Goal: Task Accomplishment & Management: Manage account settings

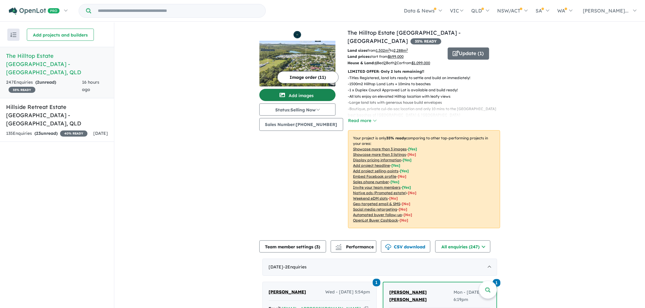
click at [309, 93] on button "Add images" at bounding box center [297, 95] width 76 height 12
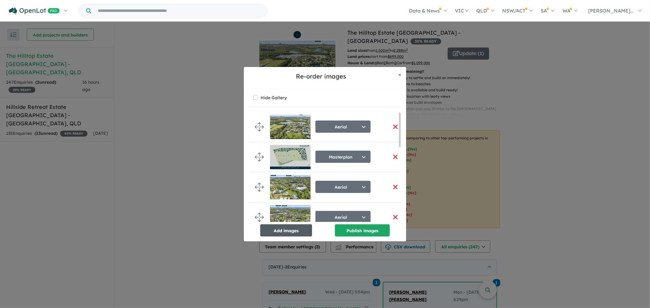
click at [300, 229] on button "Add images" at bounding box center [286, 231] width 52 height 12
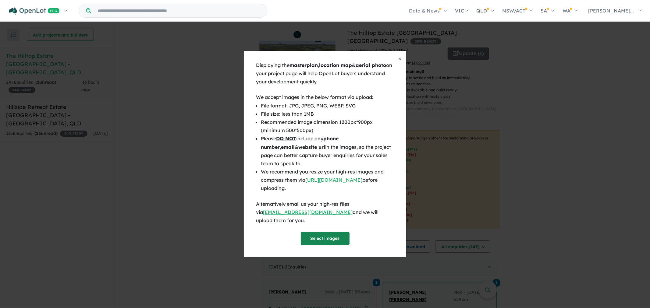
click at [309, 234] on button "Select images" at bounding box center [325, 238] width 49 height 13
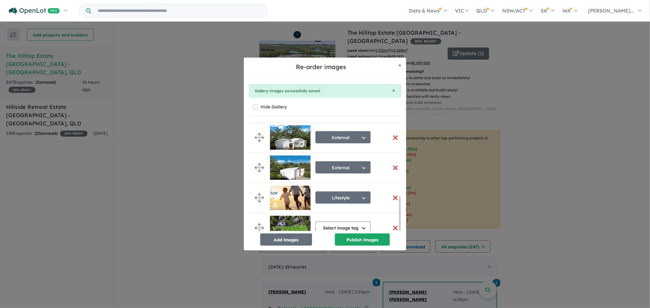
scroll to position [249, 0]
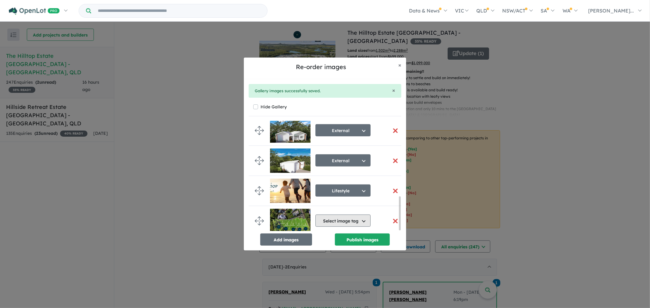
click at [361, 216] on button "Select image tag" at bounding box center [342, 221] width 55 height 12
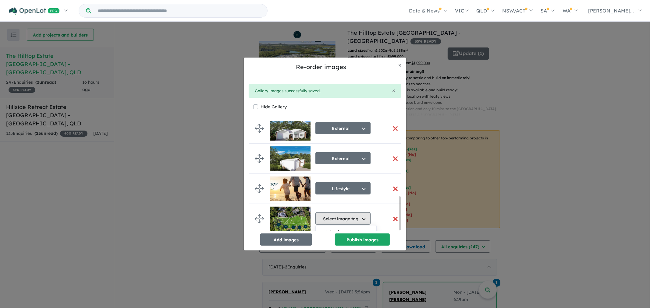
click at [360, 218] on button "Select image tag" at bounding box center [342, 219] width 55 height 12
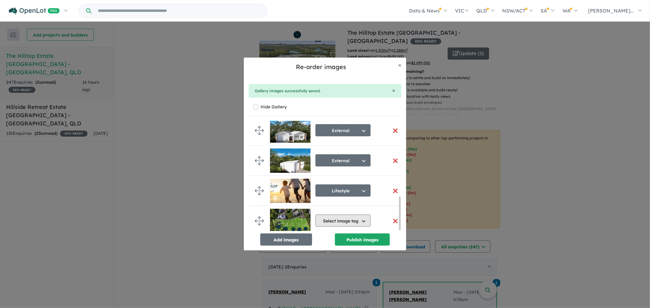
click at [358, 220] on button "Select image tag" at bounding box center [342, 221] width 55 height 12
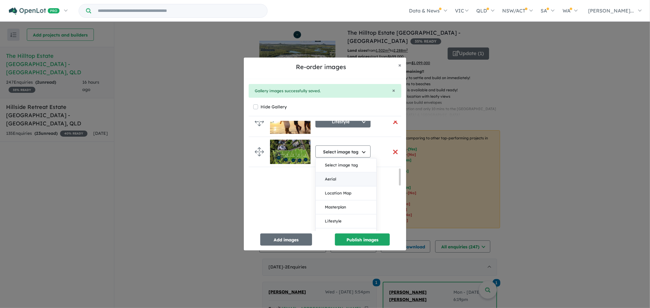
scroll to position [317, 0]
click at [345, 205] on button "Masterplan" at bounding box center [346, 207] width 61 height 14
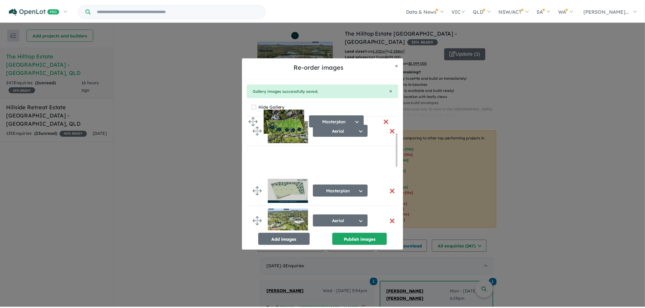
scroll to position [0, 0]
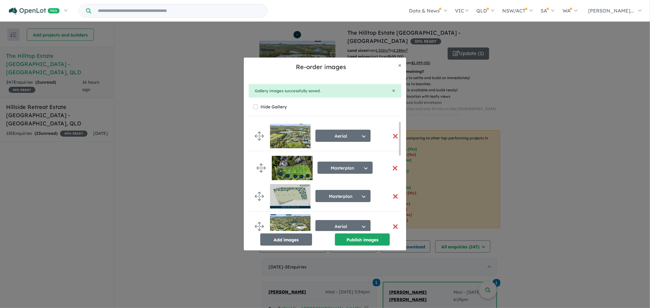
drag, startPoint x: 260, startPoint y: 217, endPoint x: 261, endPoint y: 166, distance: 51.2
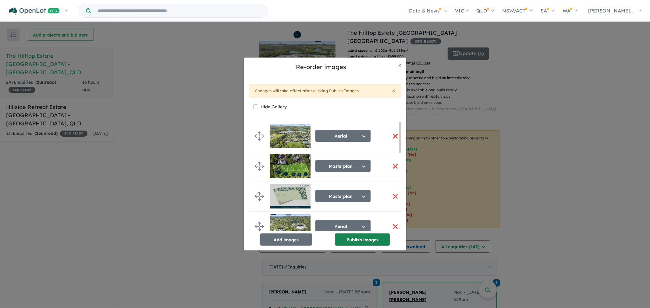
click at [365, 239] on button "Publish images" at bounding box center [362, 240] width 55 height 12
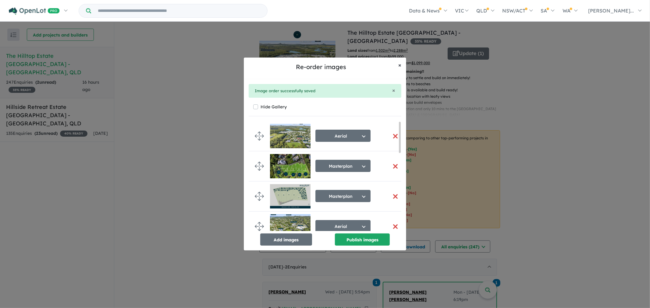
click at [398, 65] on span "×" at bounding box center [399, 65] width 3 height 7
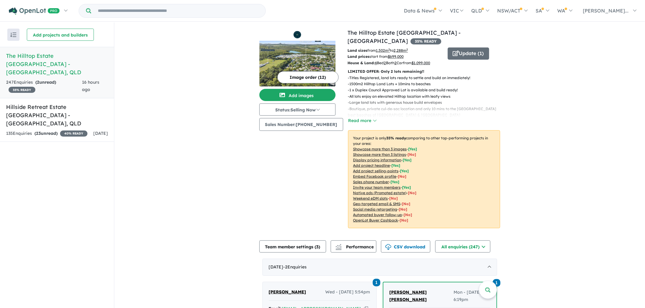
click at [306, 51] on img at bounding box center [297, 64] width 76 height 46
click at [468, 48] on button "Update ( 1 )" at bounding box center [468, 54] width 41 height 12
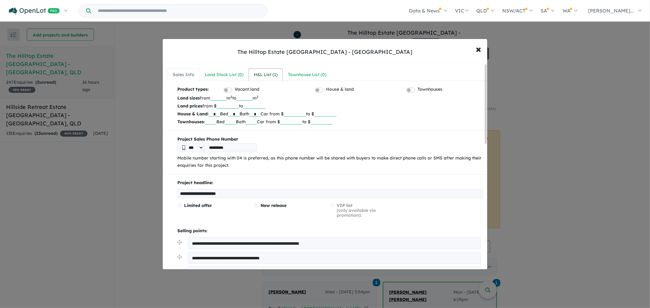
click at [263, 75] on div "H&L List ( 1 )" at bounding box center [266, 74] width 24 height 7
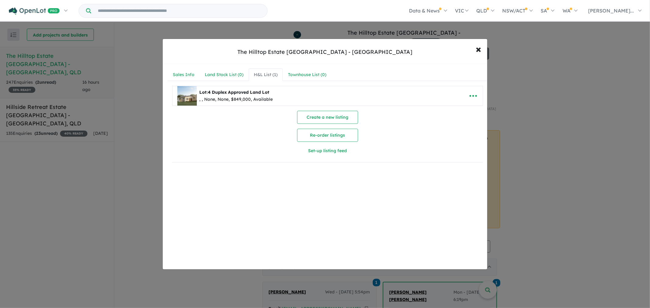
click at [268, 98] on div ", , None, None, $849,000, Available" at bounding box center [235, 99] width 73 height 7
drag, startPoint x: 220, startPoint y: 91, endPoint x: 418, endPoint y: 89, distance: 198.4
click at [225, 92] on span "4 Duplex Approved Land Lot" at bounding box center [239, 92] width 62 height 5
click at [469, 95] on icon "button" at bounding box center [473, 95] width 9 height 9
click at [459, 111] on link "Edit" at bounding box center [459, 111] width 45 height 14
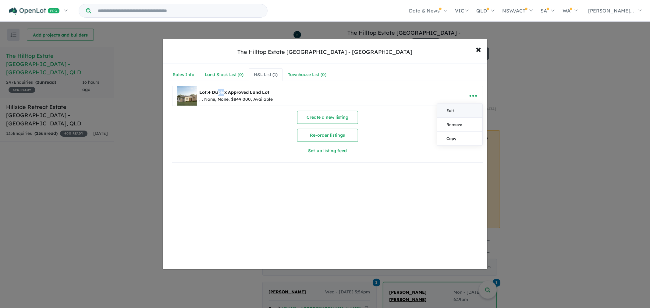
select select "**"
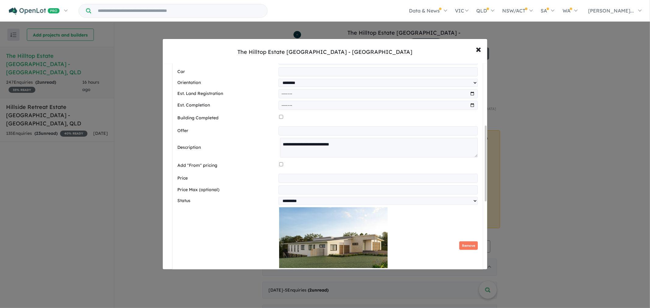
scroll to position [169, 0]
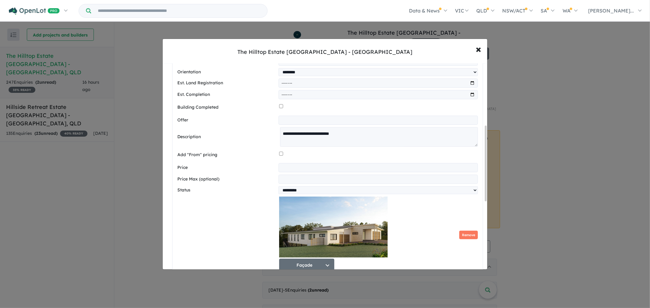
drag, startPoint x: 305, startPoint y: 168, endPoint x: 266, endPoint y: 168, distance: 39.6
click at [266, 168] on div "Price *********" at bounding box center [327, 167] width 300 height 9
click at [284, 172] on input "*********" at bounding box center [377, 167] width 199 height 9
click at [284, 169] on input "*********" at bounding box center [377, 167] width 199 height 9
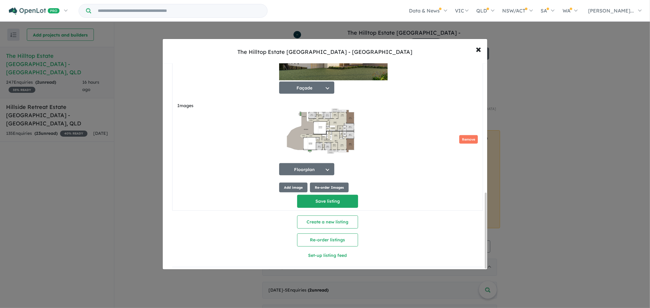
scroll to position [353, 0]
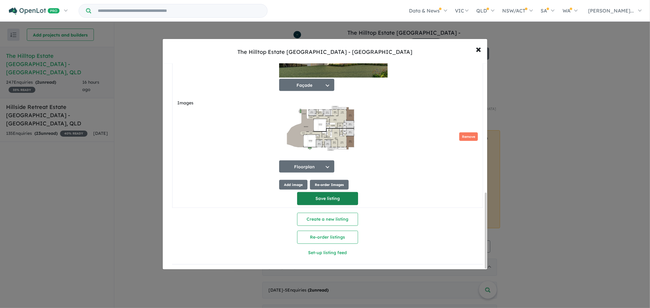
type input "*********"
click at [338, 197] on button "Save listing" at bounding box center [327, 198] width 61 height 13
select select "**"
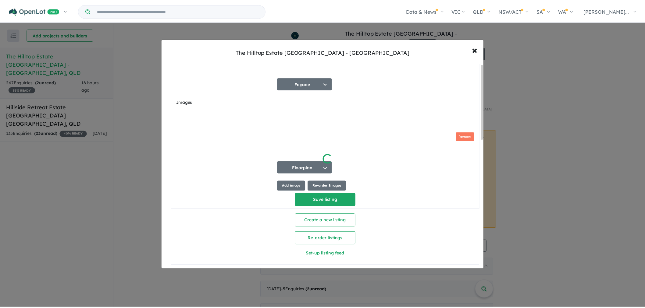
scroll to position [0, 0]
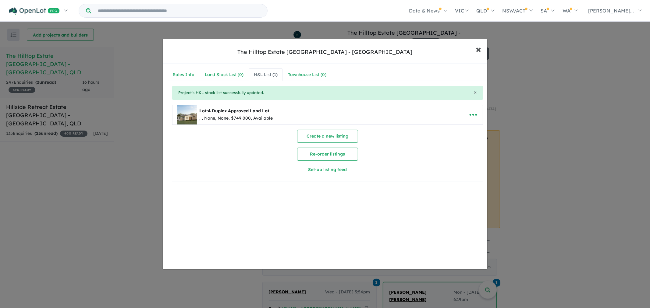
click at [479, 51] on span "×" at bounding box center [478, 48] width 5 height 13
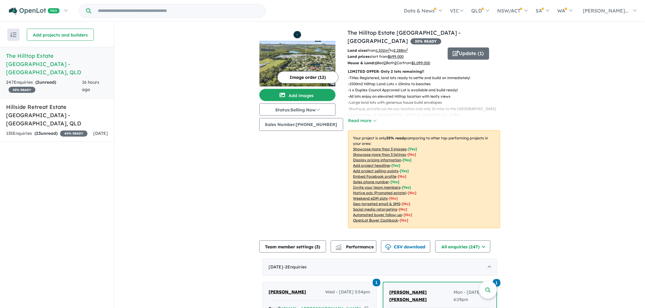
click at [310, 55] on img at bounding box center [297, 64] width 76 height 46
